Goal: Check status: Check status

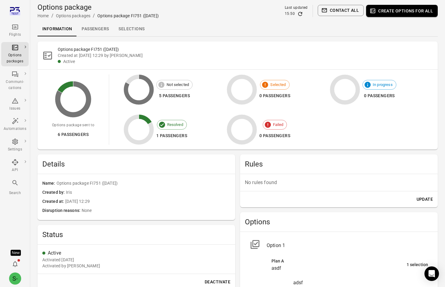
click at [108, 38] on main "Options package Home / Options packages / Options package FI751 ([DATE]) Last u…" at bounding box center [237, 230] width 415 height 461
click at [89, 26] on link "Passengers" at bounding box center [95, 29] width 37 height 15
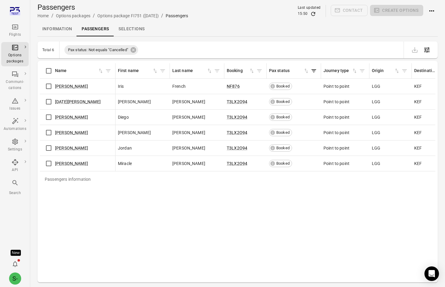
click at [126, 27] on link "Selections" at bounding box center [132, 29] width 36 height 15
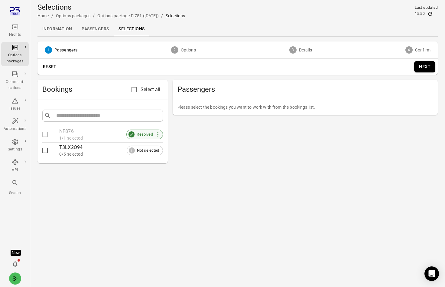
click at [143, 133] on span "Resolved" at bounding box center [144, 134] width 23 height 6
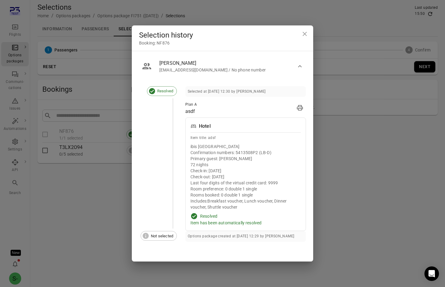
click at [228, 211] on div "Hotel Item title: adsf ibis Liège Centre Opéra Confirmation numbers: 5413508P2 …" at bounding box center [245, 173] width 121 height 113
click at [221, 161] on div "Primary guest: [PERSON_NAME]" at bounding box center [245, 158] width 110 height 6
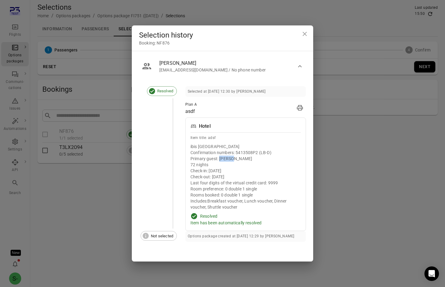
click at [221, 161] on div "Primary guest: [PERSON_NAME]" at bounding box center [245, 158] width 110 height 6
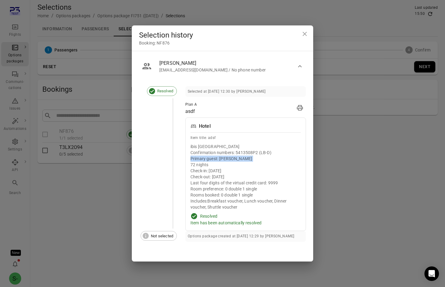
click at [221, 161] on div "Primary guest: [PERSON_NAME]" at bounding box center [245, 158] width 110 height 6
click at [294, 94] on div "Selected at [DATE] 12:30 by [PERSON_NAME]" at bounding box center [245, 91] width 121 height 11
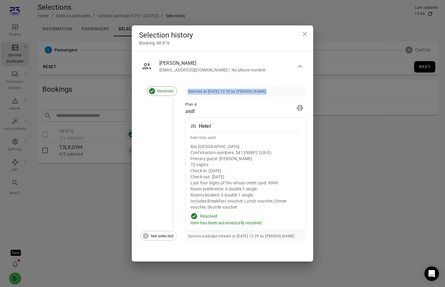
click at [294, 94] on div "Selected at [DATE] 12:30 by [PERSON_NAME]" at bounding box center [245, 91] width 121 height 11
click at [65, 171] on div "Selection history Booking: NF876 [PERSON_NAME] [PERSON_NAME][EMAIL_ADDRESS][DOM…" at bounding box center [222, 143] width 445 height 287
